Goal: Task Accomplishment & Management: Use online tool/utility

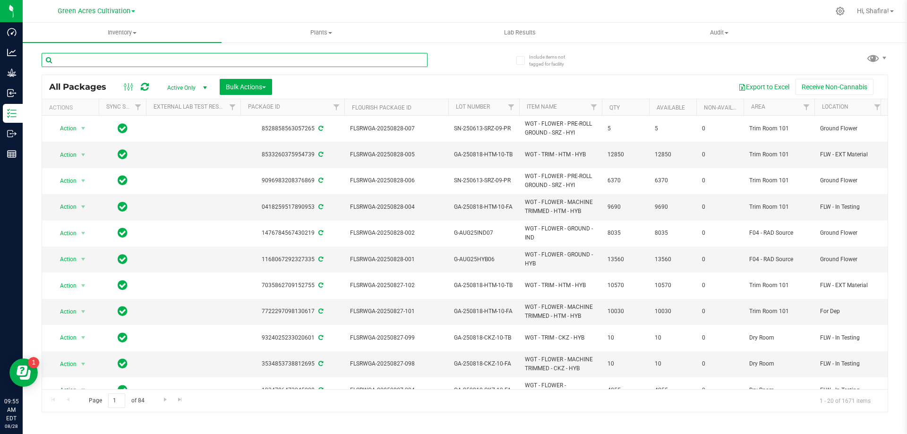
click at [145, 60] on input "text" at bounding box center [235, 60] width 386 height 14
paste input "FLSRWSH-20250814-038"
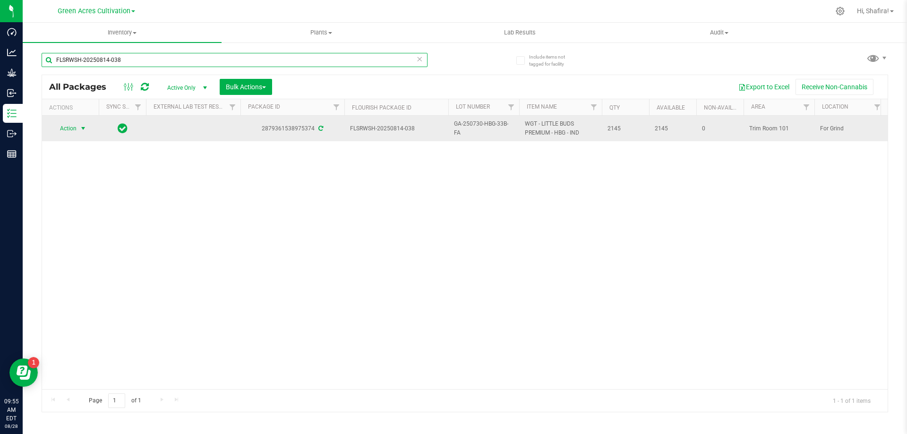
type input "FLSRWSH-20250814-038"
click at [73, 131] on span "Action" at bounding box center [64, 128] width 26 height 13
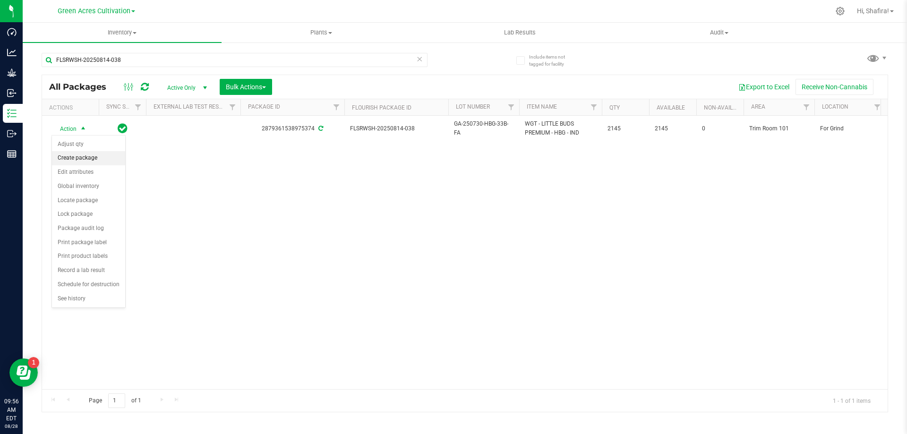
click at [85, 161] on li "Create package" at bounding box center [88, 158] width 73 height 14
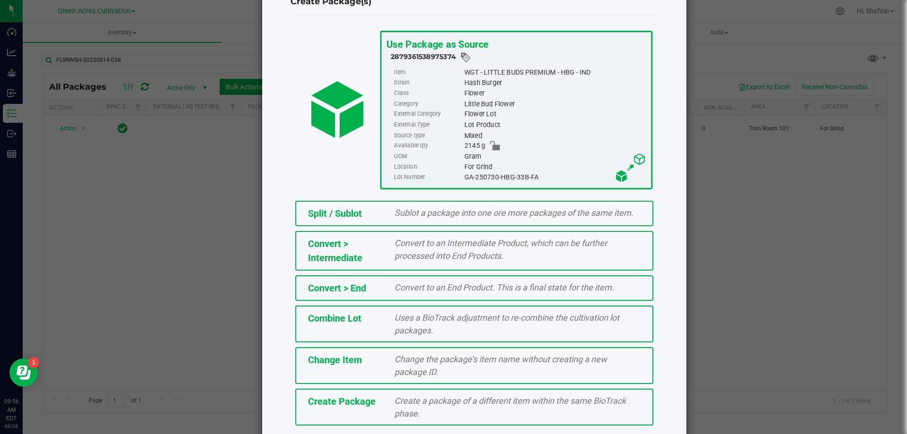
scroll to position [68, 0]
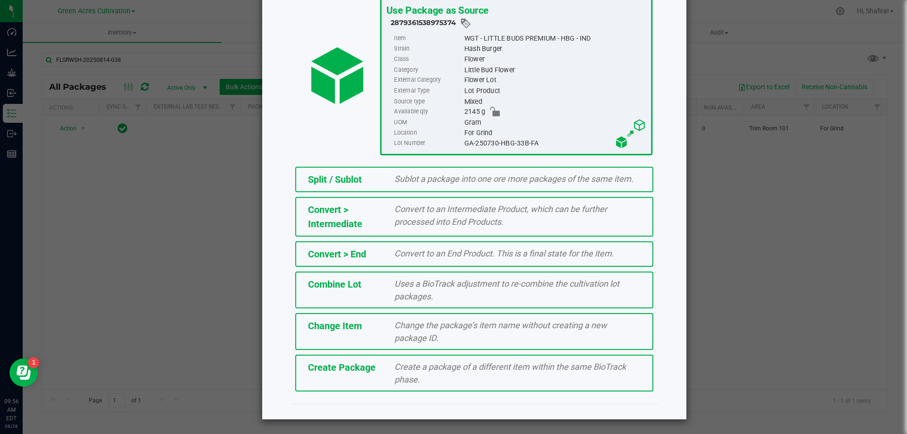
click at [363, 375] on div "Create Package Create a package of a different item within the same BioTrack ph…" at bounding box center [474, 373] width 358 height 37
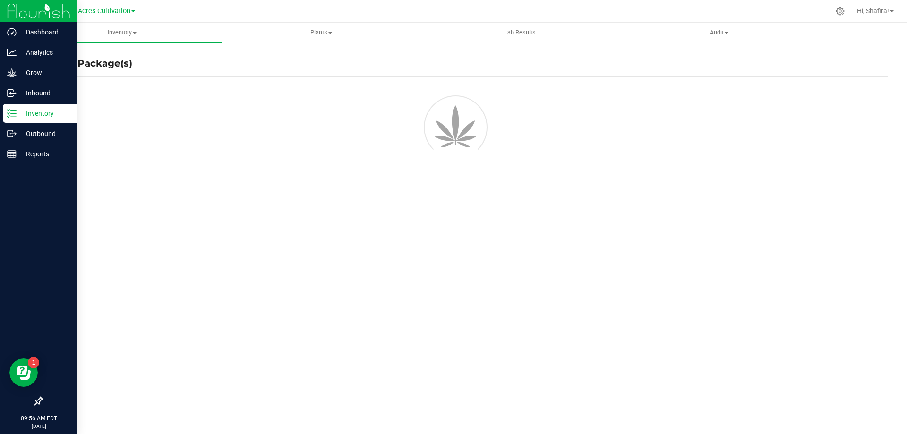
click at [31, 111] on p "Inventory" at bounding box center [45, 113] width 57 height 11
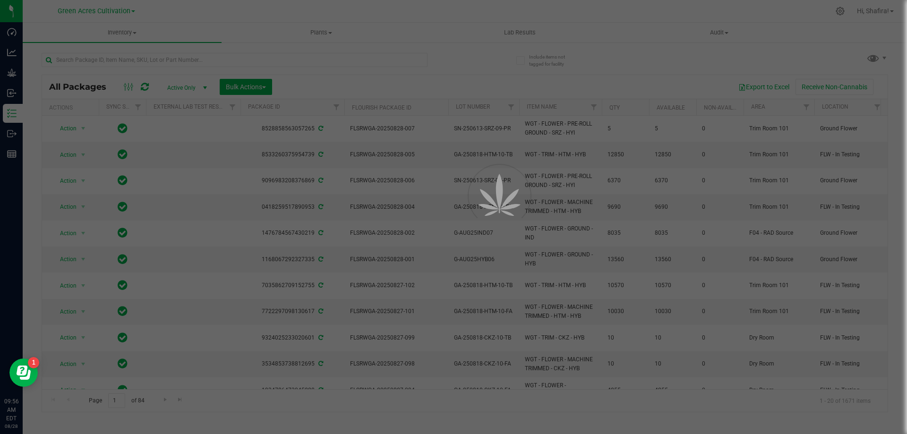
click at [105, 60] on div at bounding box center [453, 217] width 907 height 434
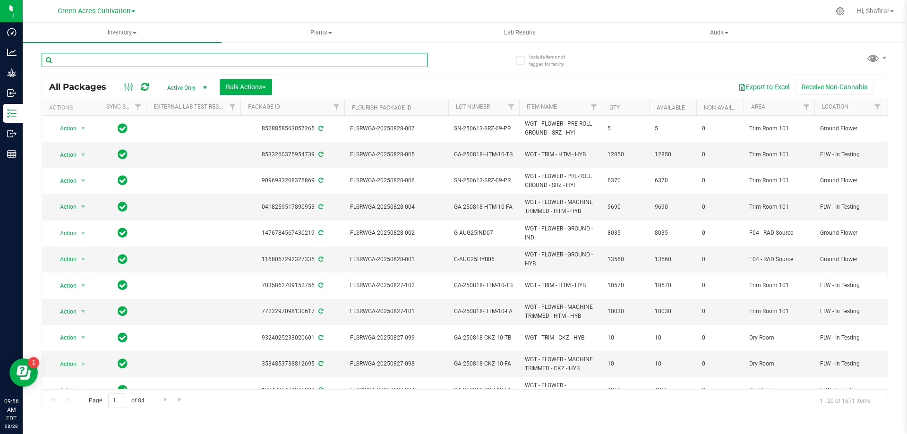
click at [105, 59] on input "text" at bounding box center [235, 60] width 386 height 14
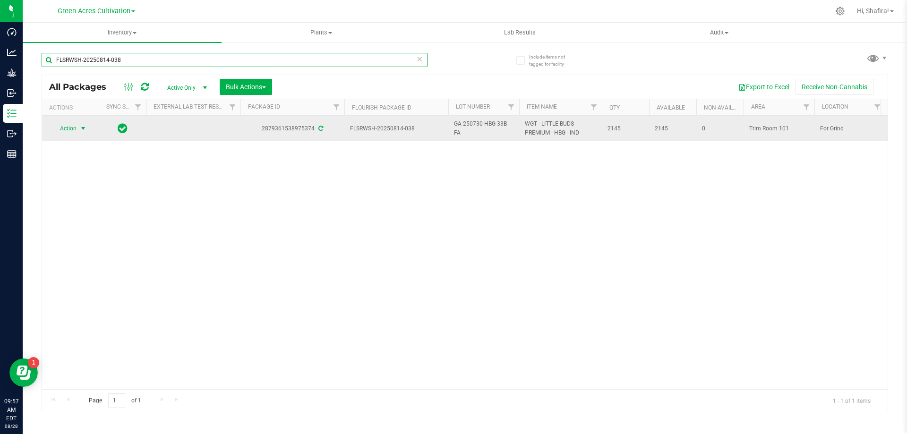
type input "FLSRWSH-20250814-038"
click at [69, 123] on span "Action" at bounding box center [64, 128] width 26 height 13
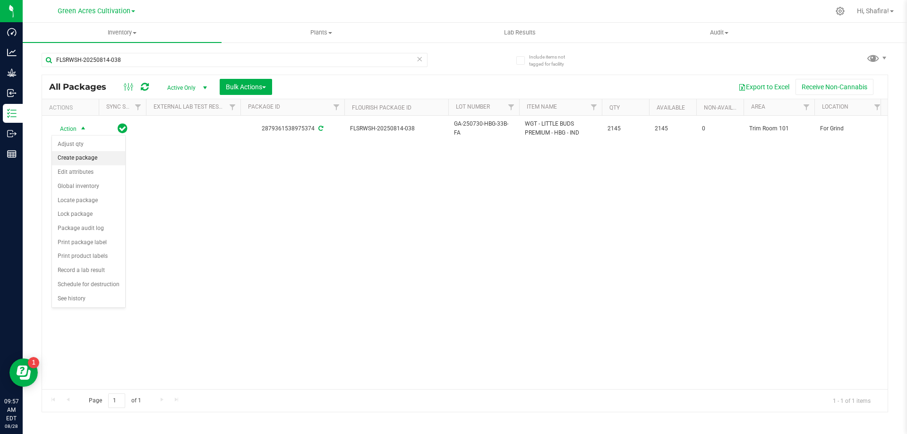
click at [94, 155] on li "Create package" at bounding box center [88, 158] width 73 height 14
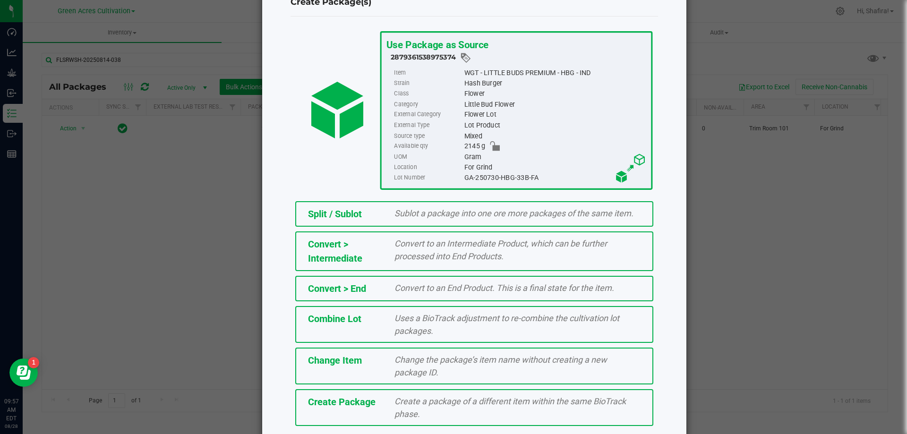
scroll to position [68, 0]
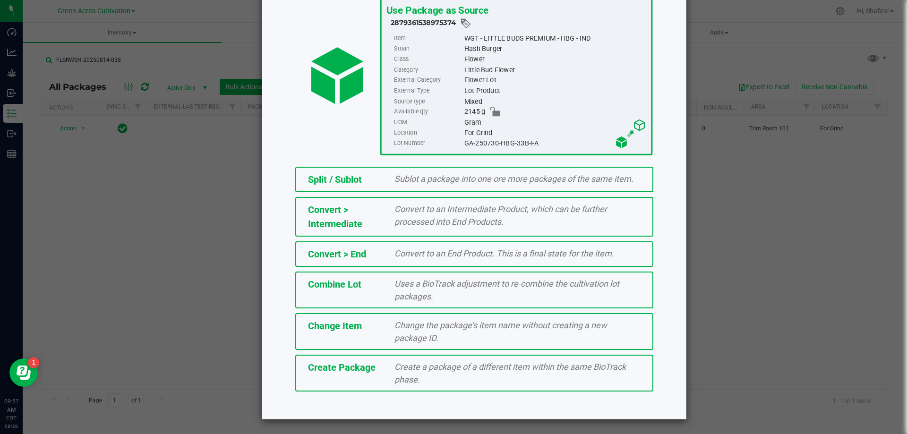
click at [374, 383] on div "Create Package Create a package of a different item within the same BioTrack ph…" at bounding box center [474, 373] width 358 height 37
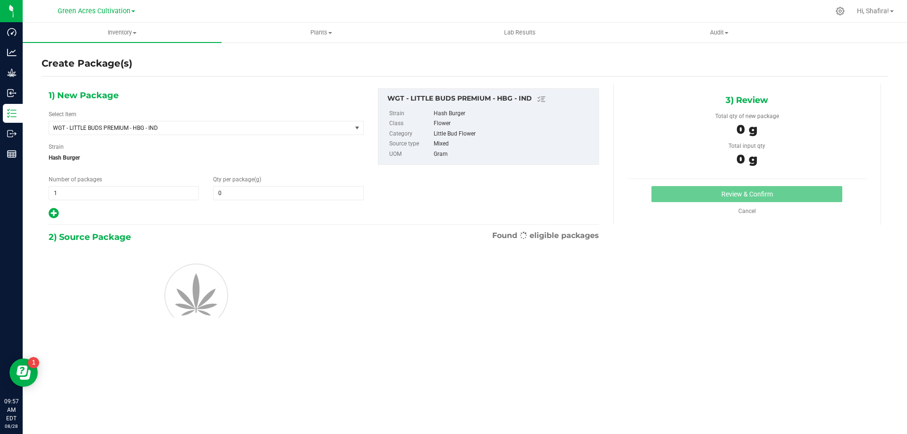
type input "0.0000"
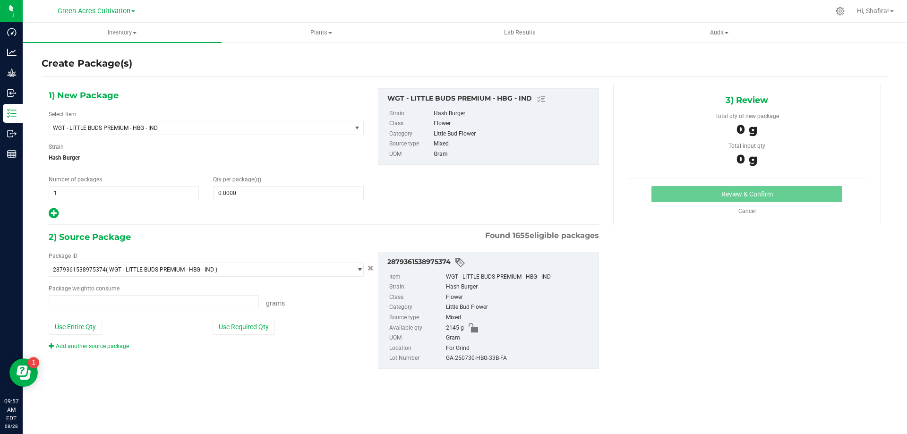
type input "0.0000 g"
click at [236, 126] on span "WGT - LITTLE BUDS PREMIUM - HBG - IND" at bounding box center [194, 128] width 283 height 7
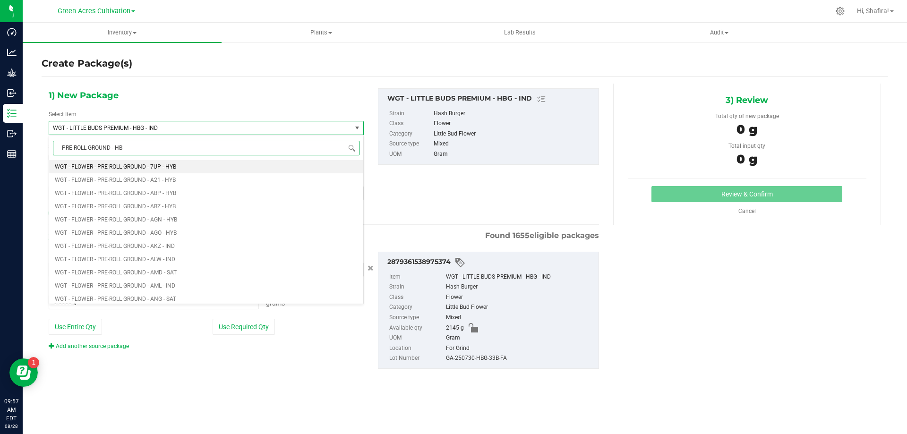
type input "PRE-ROLL GROUND - HBG"
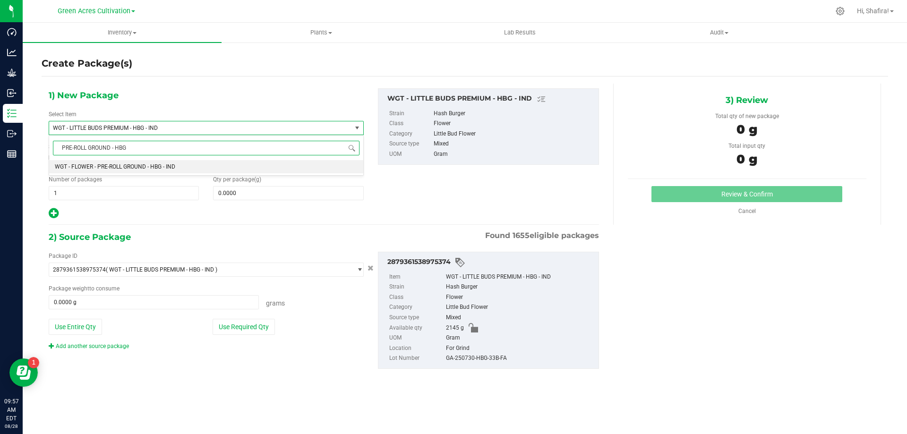
click at [203, 166] on li "WGT - FLOWER - PRE-ROLL GROUND - HBG - IND" at bounding box center [206, 166] width 314 height 13
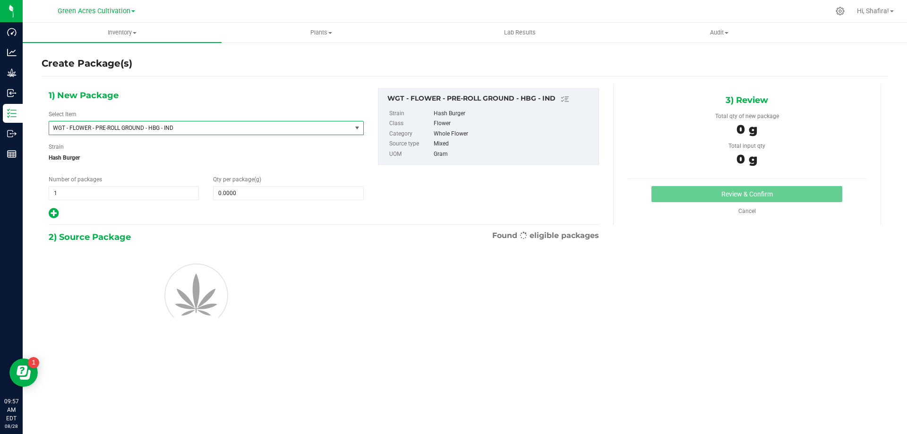
type input "0.0000"
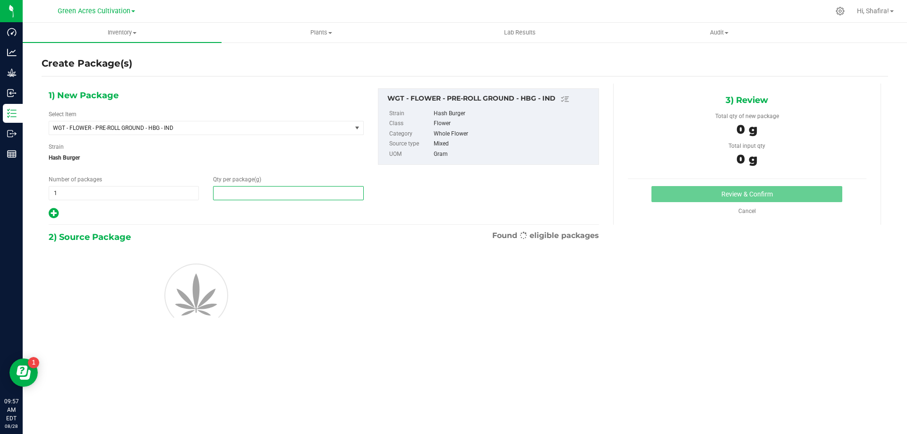
click at [302, 194] on span at bounding box center [288, 193] width 150 height 14
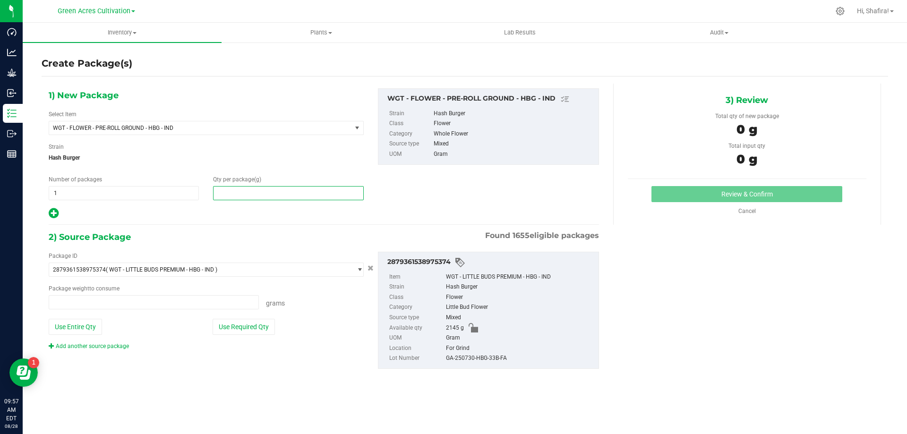
type input "0.0000 g"
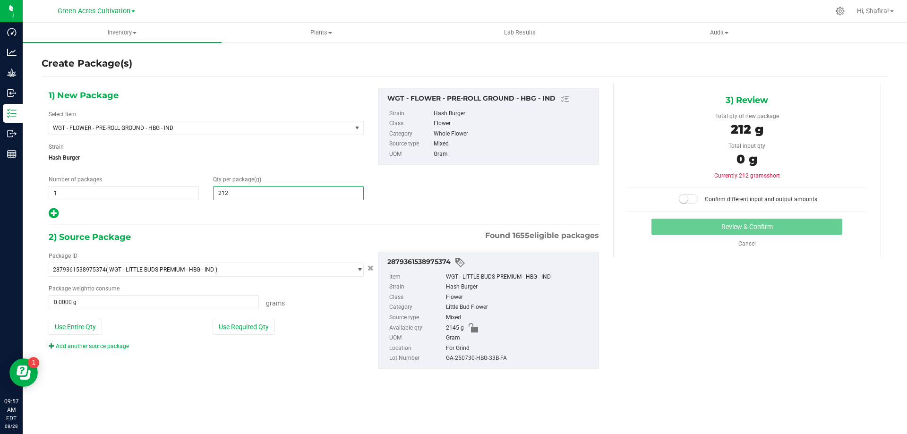
type input "2125"
type input "2,125.0000"
click at [233, 333] on button "Use Required Qty" at bounding box center [244, 327] width 62 height 16
type input "2125.0000 g"
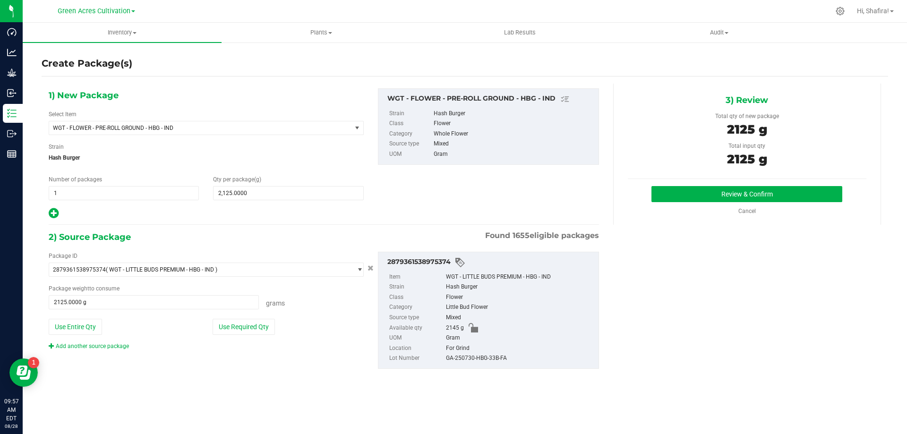
click at [466, 359] on div "GA-250730-HBG-33B-FA" at bounding box center [520, 358] width 148 height 10
copy div "GA-250730-HBG-33B-FA"
click at [686, 195] on button "Review & Confirm" at bounding box center [746, 194] width 191 height 16
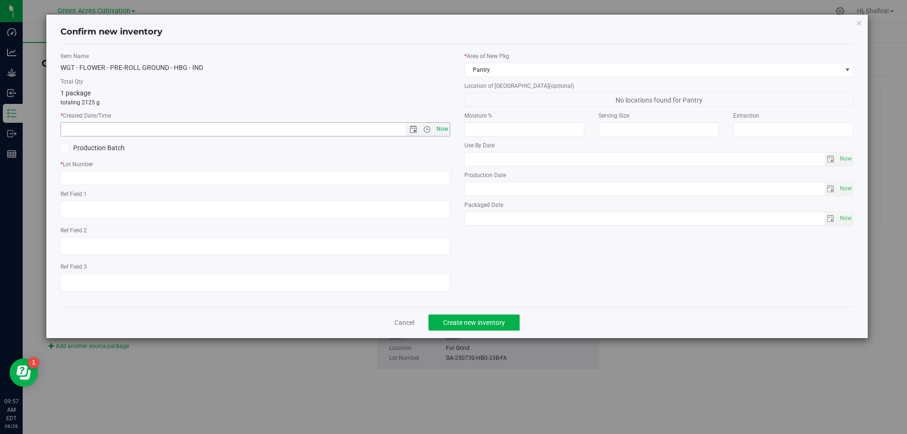
click at [443, 135] on span "Now" at bounding box center [442, 129] width 16 height 14
type input "[DATE] 9:57 AM"
paste input "GA-250730-HBG-33B-FA"
type input "GA-250730-HBG-33B-PR"
drag, startPoint x: 468, startPoint y: 79, endPoint x: 470, endPoint y: 71, distance: 8.4
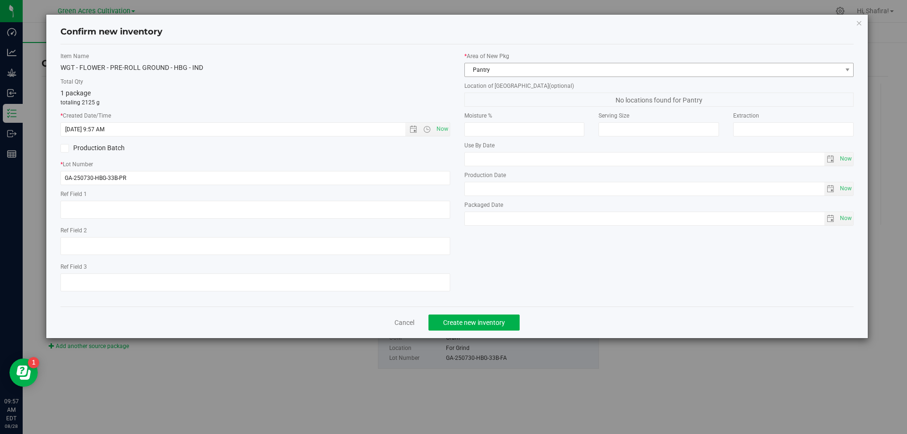
click at [469, 73] on div "* Area of [GEOGRAPHIC_DATA] Pantry Location of [GEOGRAPHIC_DATA] (optional) No …" at bounding box center [659, 141] width 404 height 179
click at [470, 71] on span "Pantry" at bounding box center [653, 69] width 377 height 13
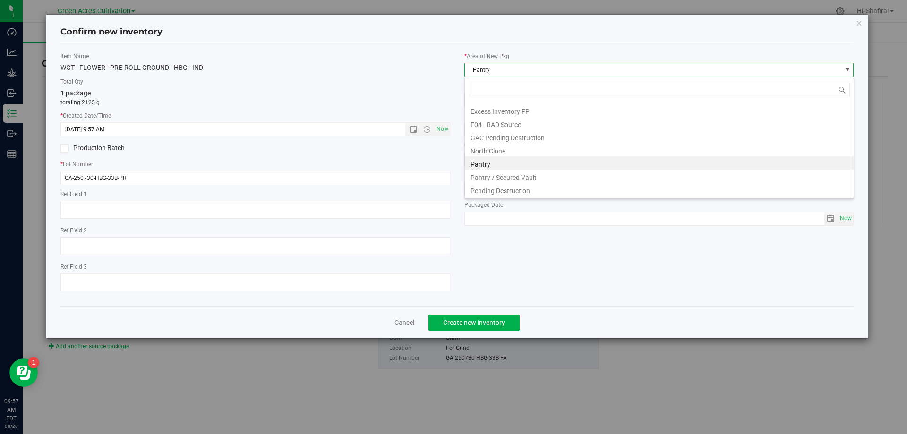
scroll to position [130, 0]
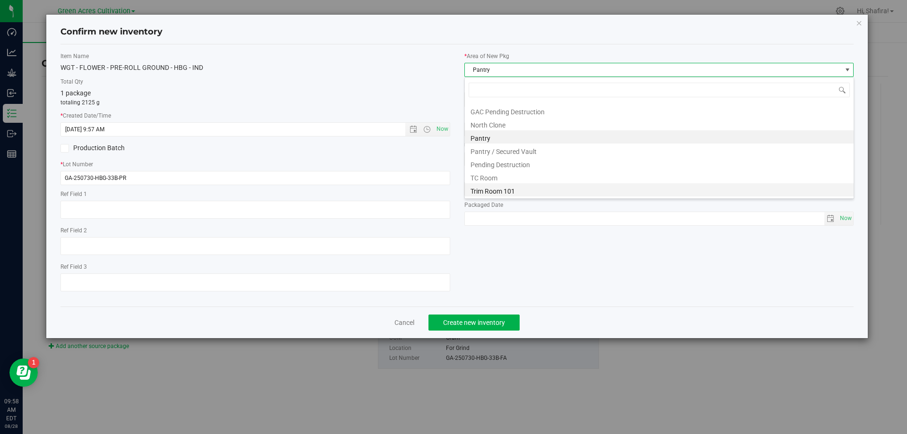
drag, startPoint x: 500, startPoint y: 190, endPoint x: 524, endPoint y: 85, distance: 108.1
click at [514, 190] on li "Trim Room 101" at bounding box center [659, 189] width 389 height 13
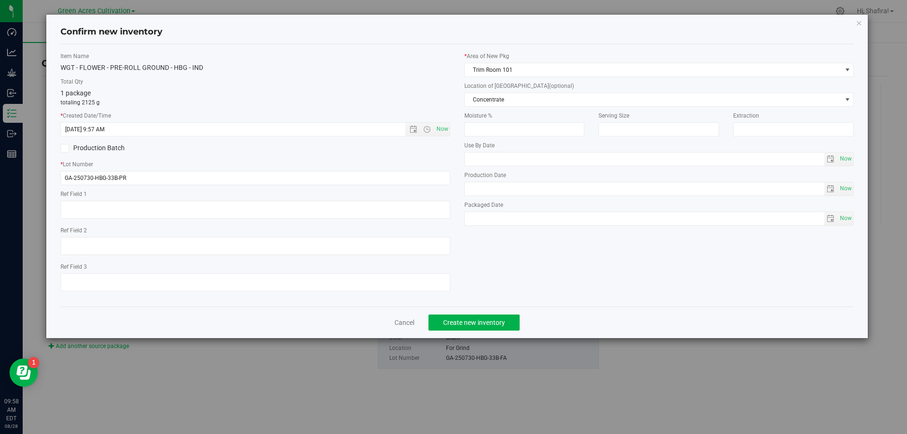
click at [494, 92] on div "Location of [GEOGRAPHIC_DATA] (optional) Concentrate Concentrate Da Bucket Dist…" at bounding box center [659, 94] width 390 height 25
click at [494, 93] on span "Concentrate" at bounding box center [653, 99] width 377 height 13
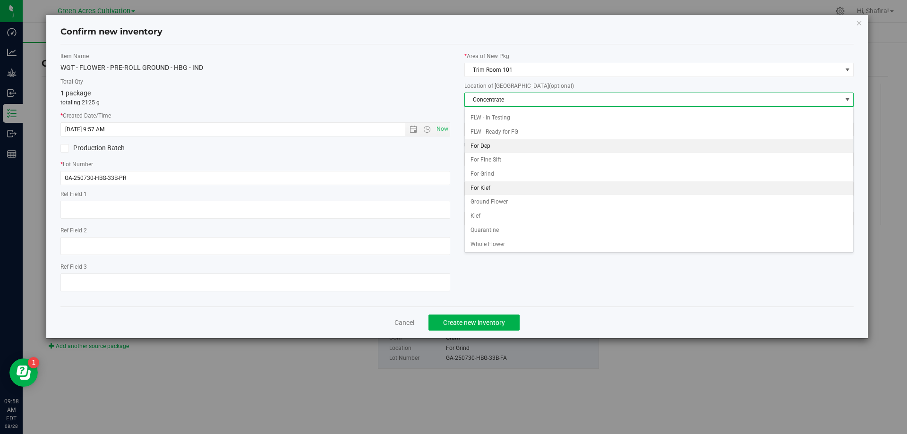
scroll to position [97, 0]
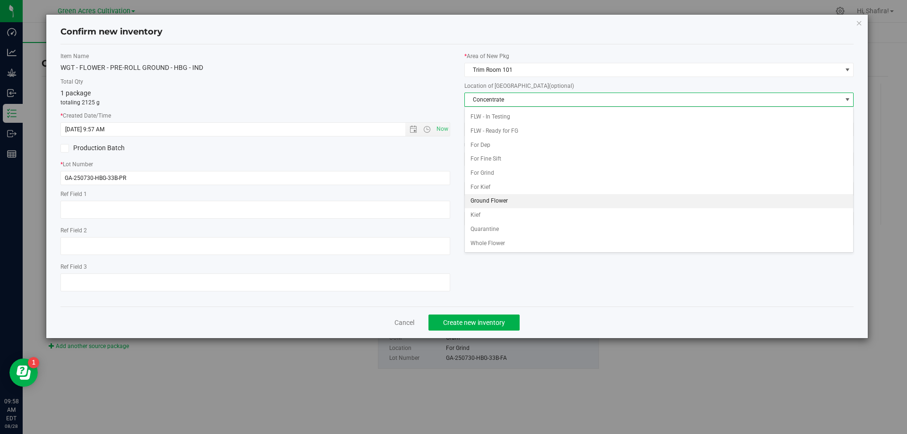
click at [508, 199] on li "Ground Flower" at bounding box center [659, 201] width 389 height 14
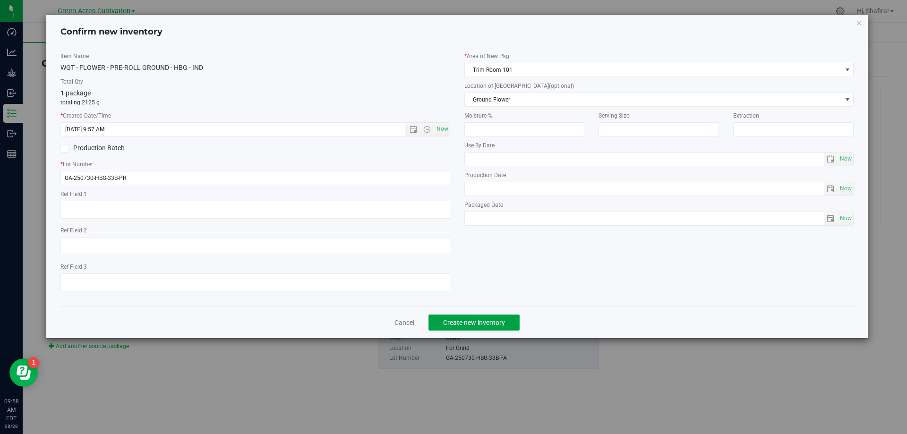
click at [496, 320] on span "Create new inventory" at bounding box center [474, 323] width 62 height 8
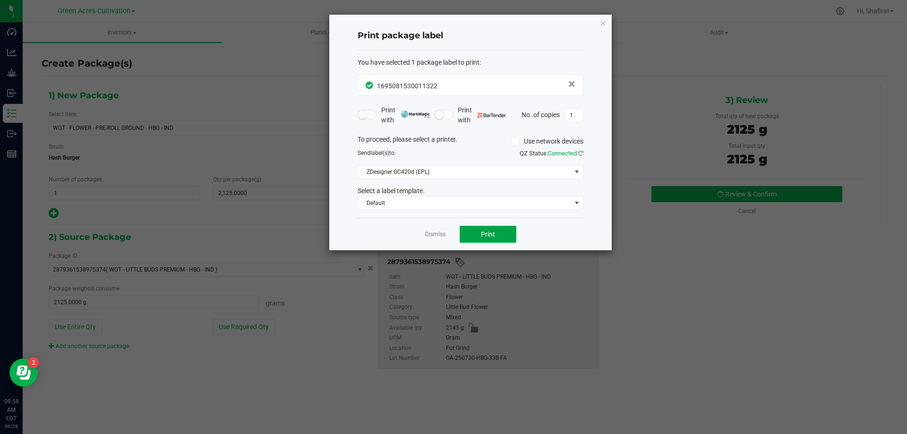
click at [487, 234] on span "Print" at bounding box center [488, 234] width 14 height 8
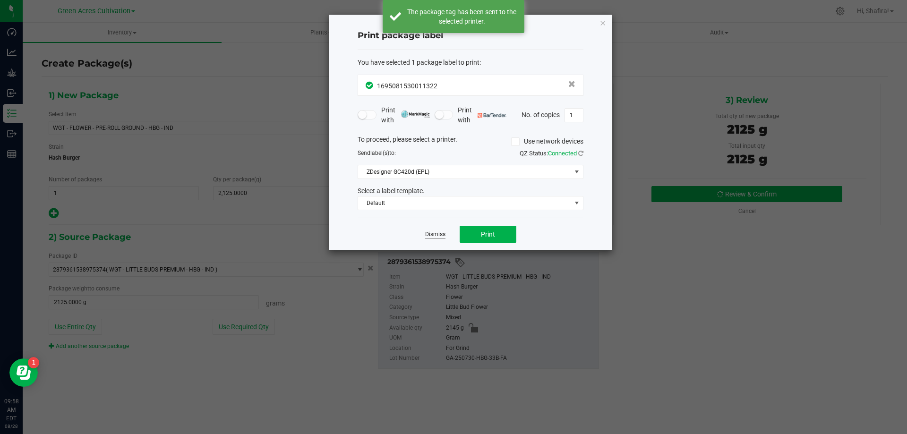
click at [434, 238] on link "Dismiss" at bounding box center [435, 234] width 20 height 8
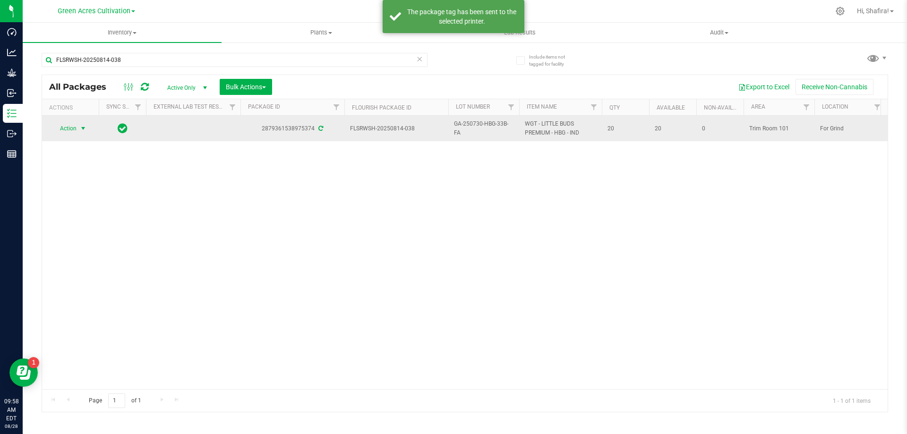
click at [60, 130] on span "Action" at bounding box center [64, 128] width 26 height 13
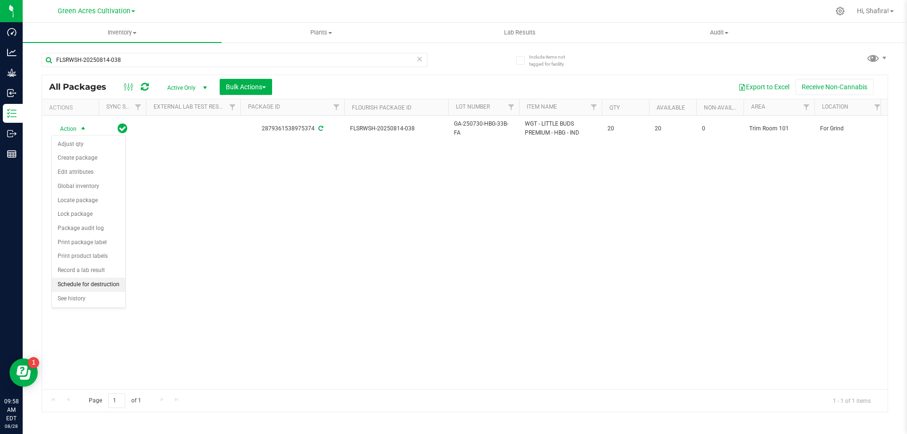
click at [111, 285] on li "Schedule for destruction" at bounding box center [88, 285] width 73 height 14
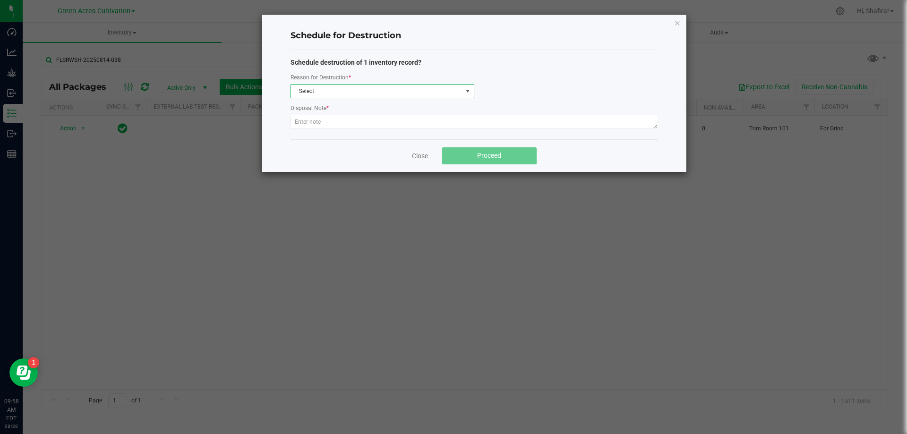
click at [334, 96] on span "Select" at bounding box center [376, 91] width 171 height 13
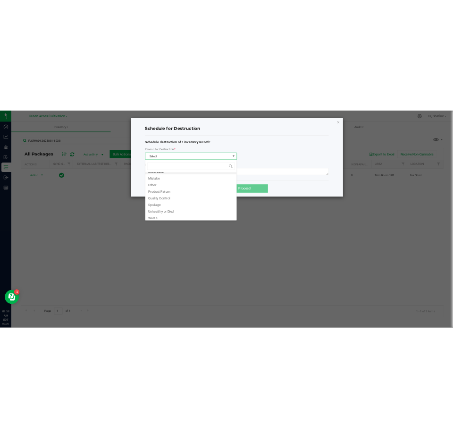
scroll to position [11, 0]
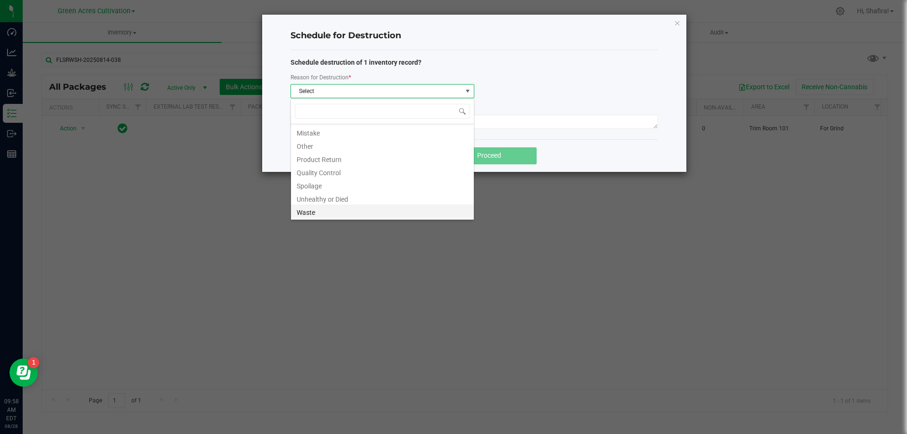
click at [327, 206] on li "Waste" at bounding box center [382, 211] width 183 height 13
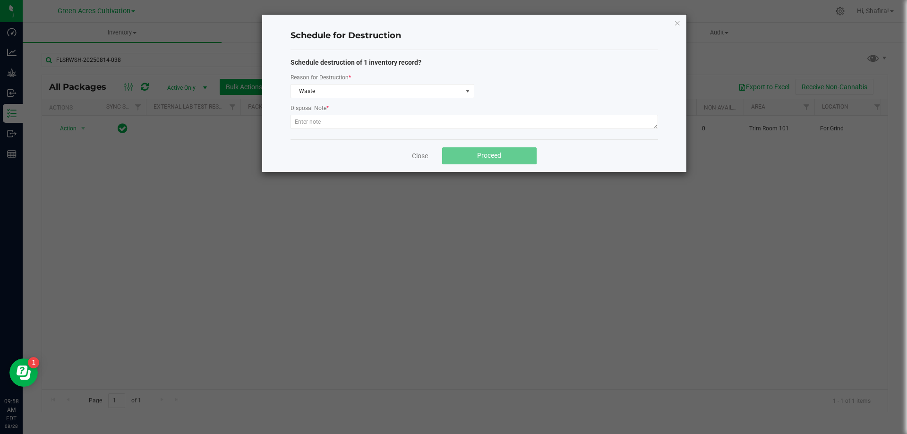
click at [327, 206] on ngb-modal-window "Schedule for Destruction Schedule destruction of 1 inventory record? Reason for…" at bounding box center [457, 217] width 914 height 434
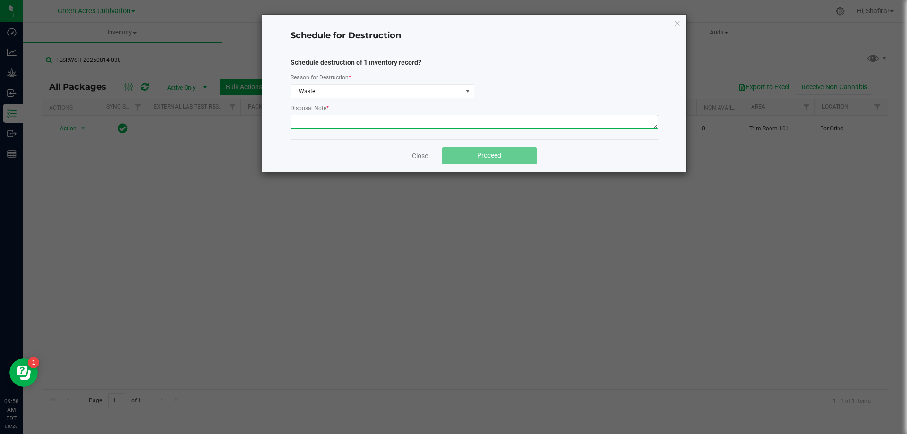
click at [333, 127] on textarea at bounding box center [473, 122] width 367 height 14
type textarea "POST GRINDER WASTE"
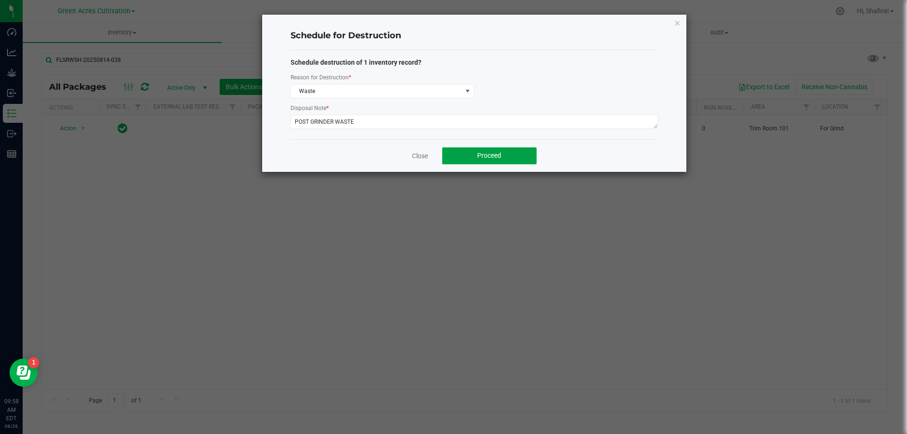
click at [513, 159] on button "Proceed" at bounding box center [489, 155] width 94 height 17
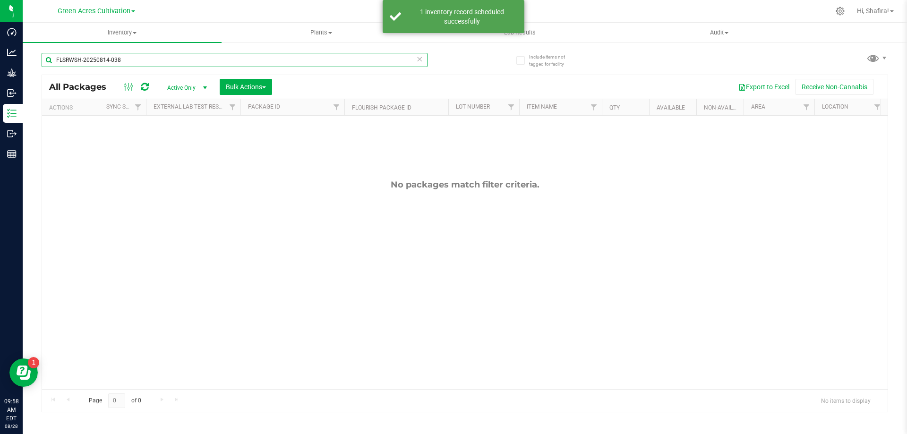
click at [195, 54] on input "FLSRWSH-20250814-038" at bounding box center [235, 60] width 386 height 14
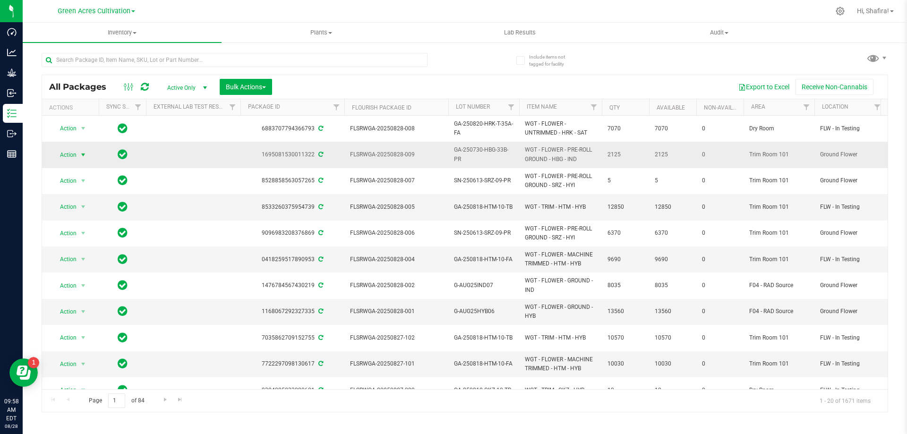
click at [83, 157] on span "select" at bounding box center [83, 155] width 8 height 8
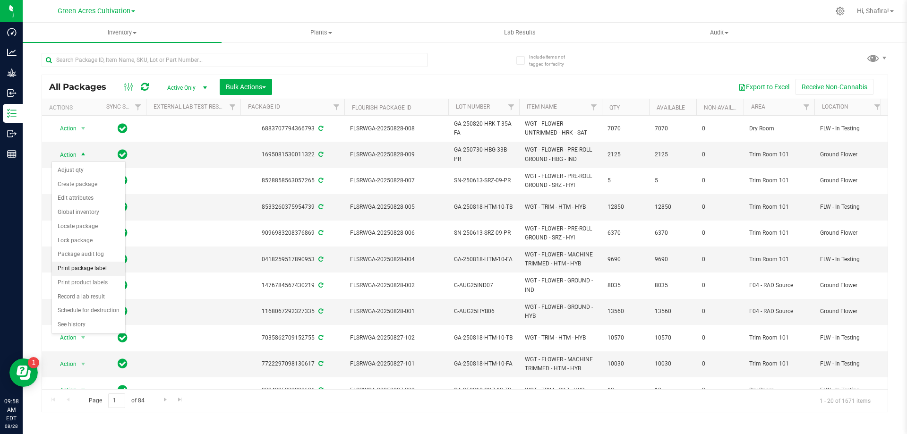
click at [77, 269] on li "Print package label" at bounding box center [88, 269] width 73 height 14
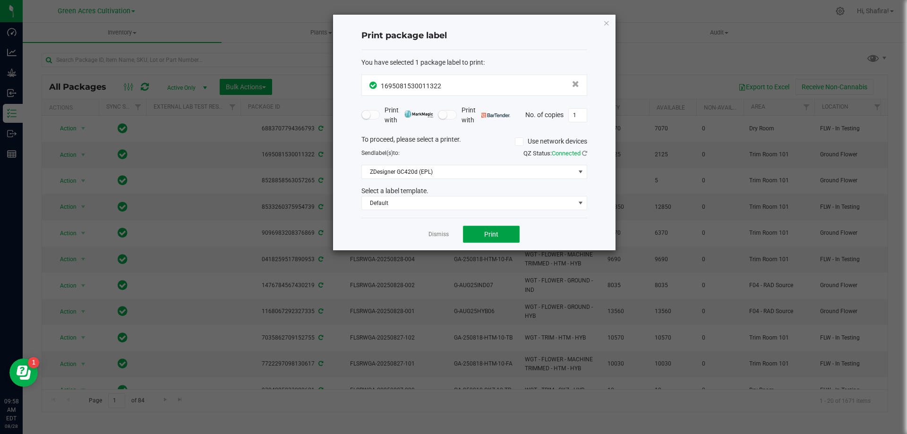
click at [489, 236] on span "Print" at bounding box center [491, 234] width 14 height 8
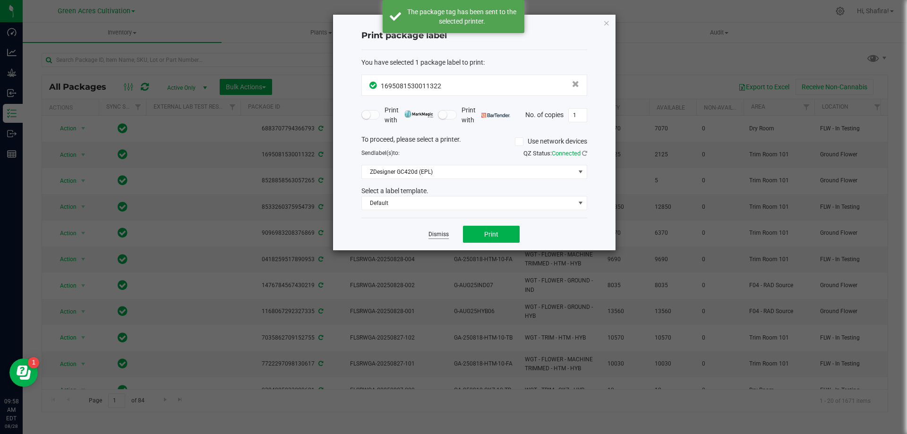
click at [437, 231] on link "Dismiss" at bounding box center [438, 234] width 20 height 8
